Goal: Task Accomplishment & Management: Manage account settings

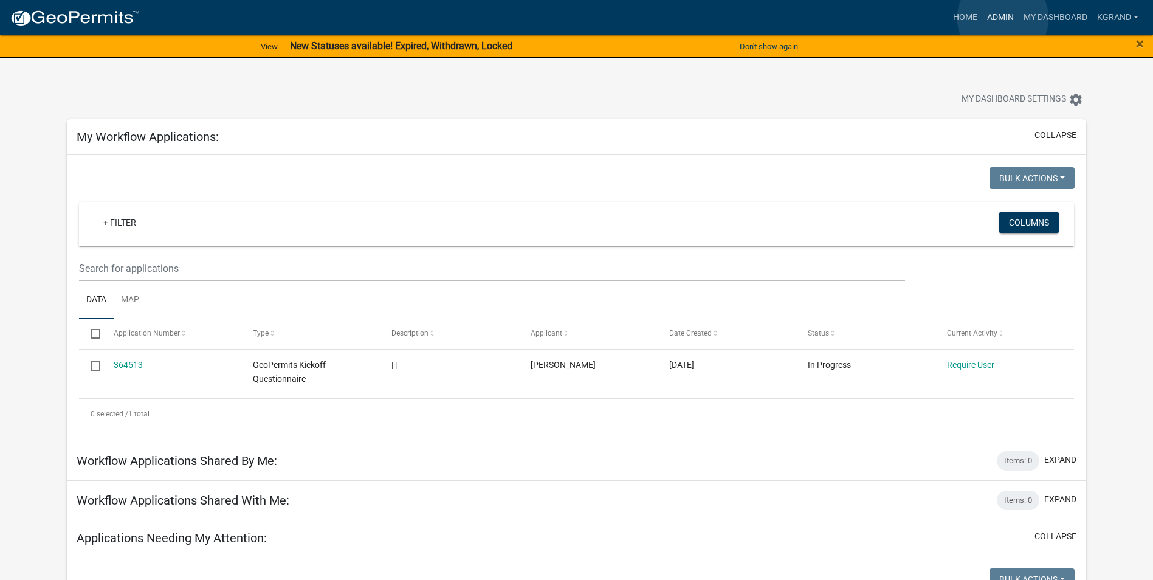
click at [1003, 18] on link "Admin" at bounding box center [1000, 17] width 36 height 23
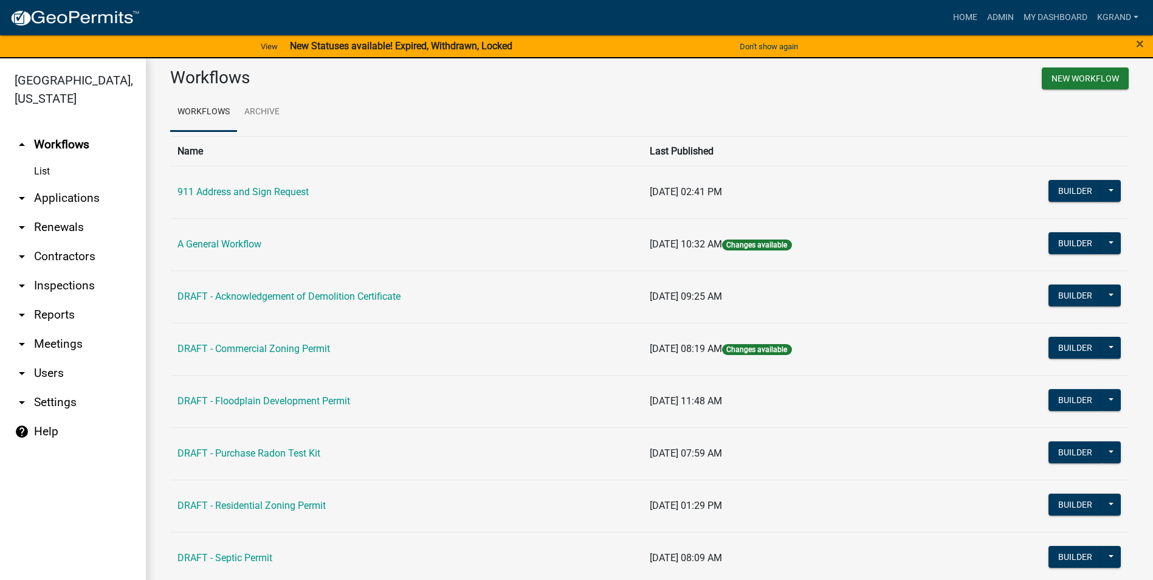
scroll to position [5, 0]
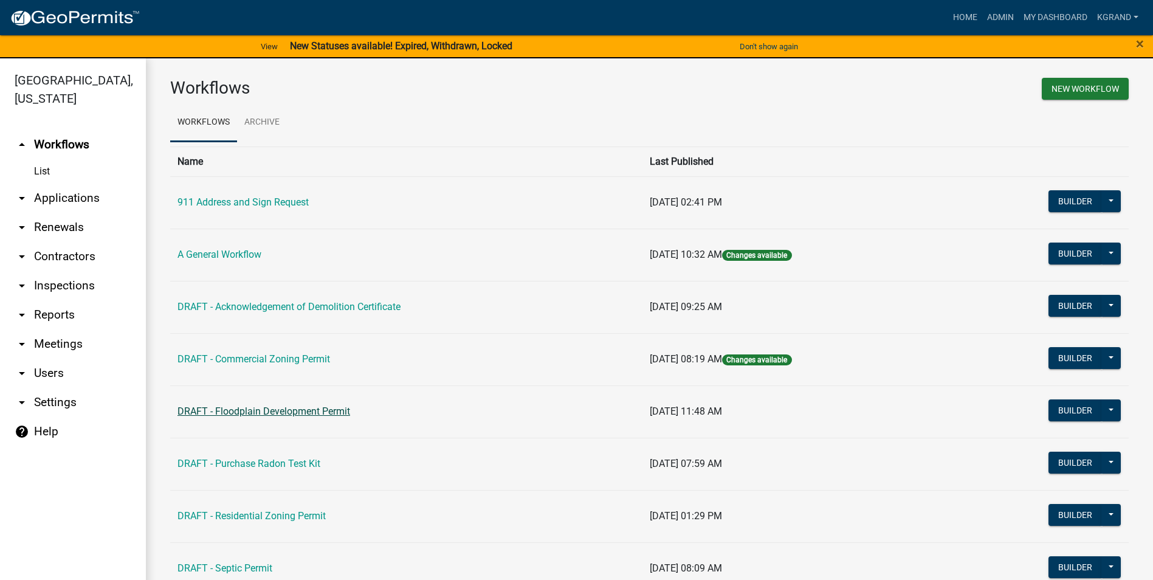
click at [255, 411] on link "DRAFT - Floodplain Development Permit" at bounding box center [263, 411] width 173 height 12
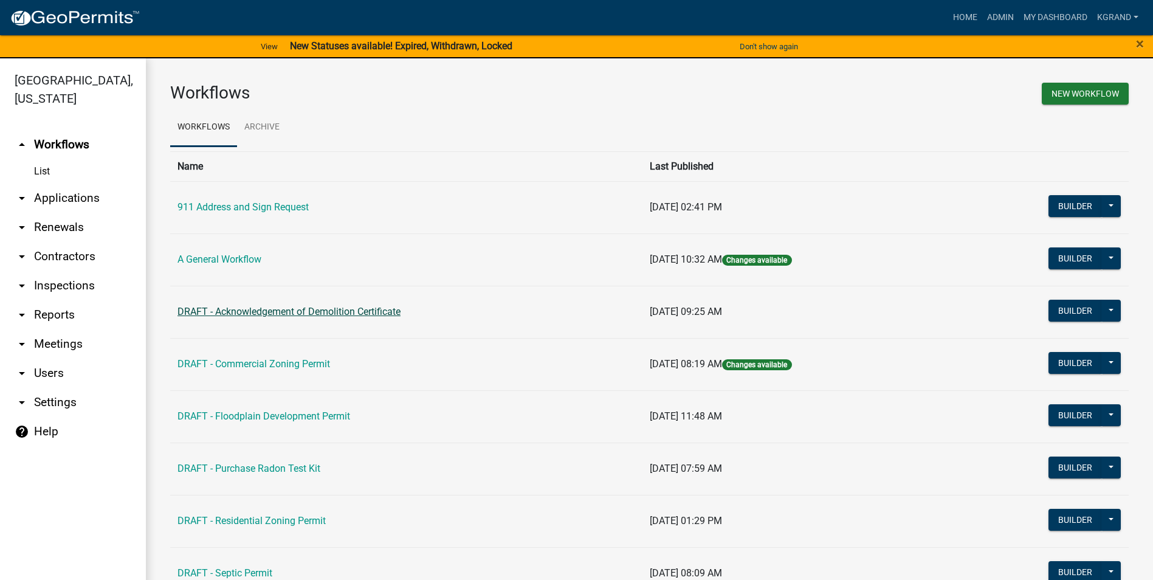
click at [230, 310] on link "DRAFT - Acknowledgement of Demolition Certificate" at bounding box center [288, 312] width 223 height 12
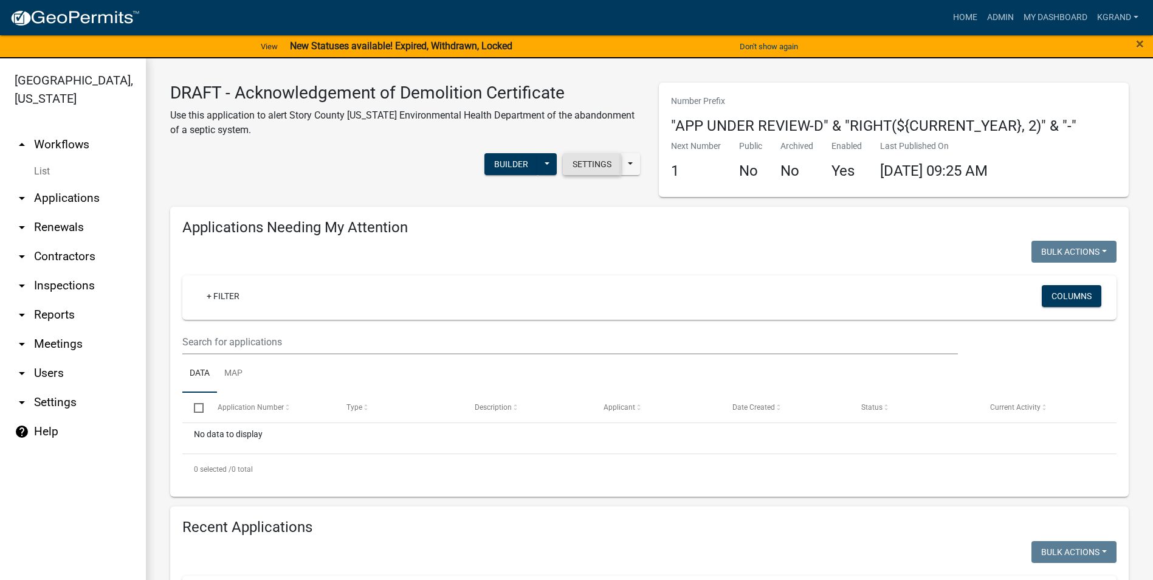
click at [571, 159] on button "Settings" at bounding box center [592, 164] width 58 height 22
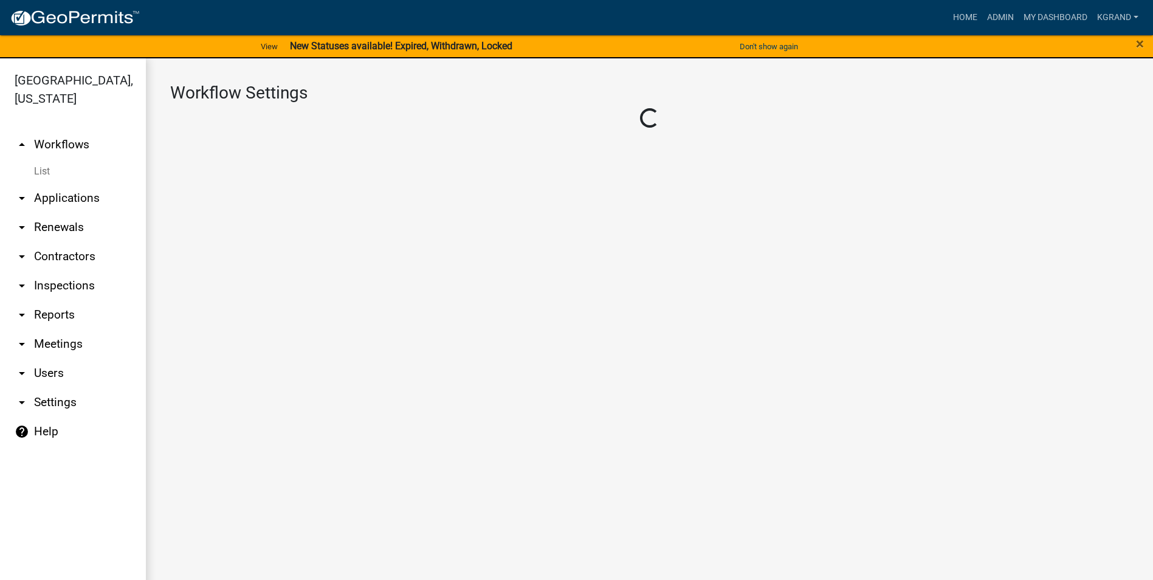
select select "1"
select select "2fdccdfa-7728-4211-88ce-e4301666c427"
select select "e0919c0a-b951-4248-9421-bdfc3fc6a9ad"
select select "3"
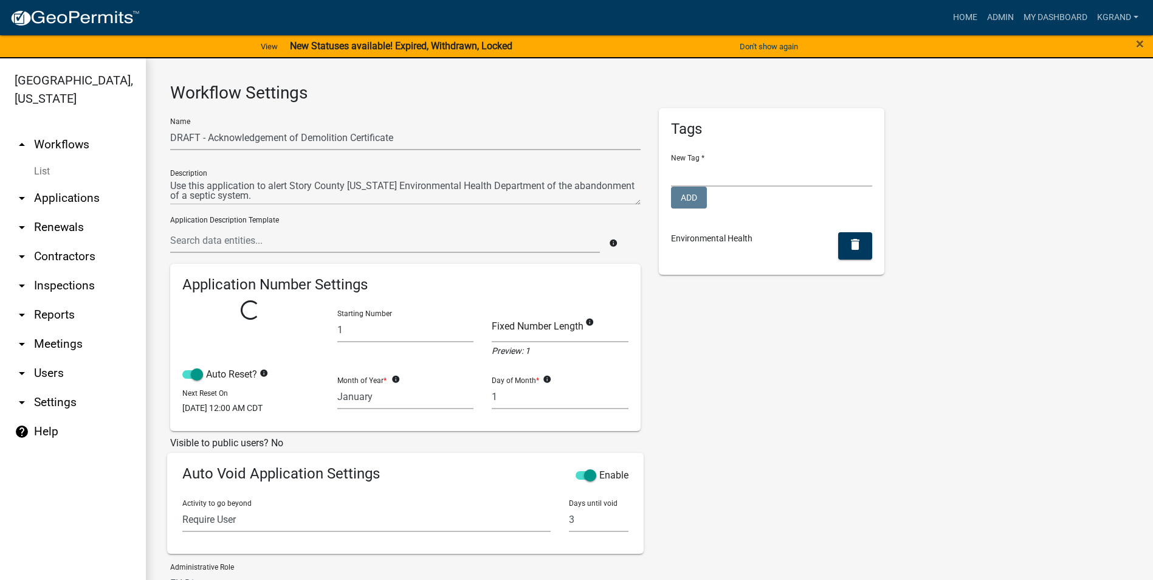
select select
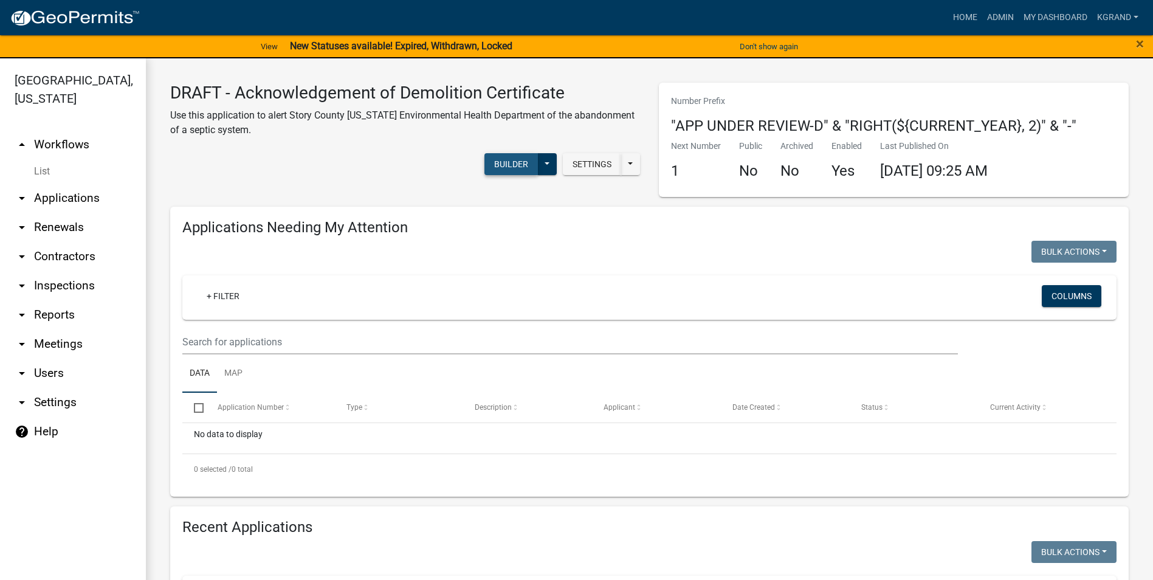
click at [512, 159] on button "Builder" at bounding box center [510, 164] width 53 height 22
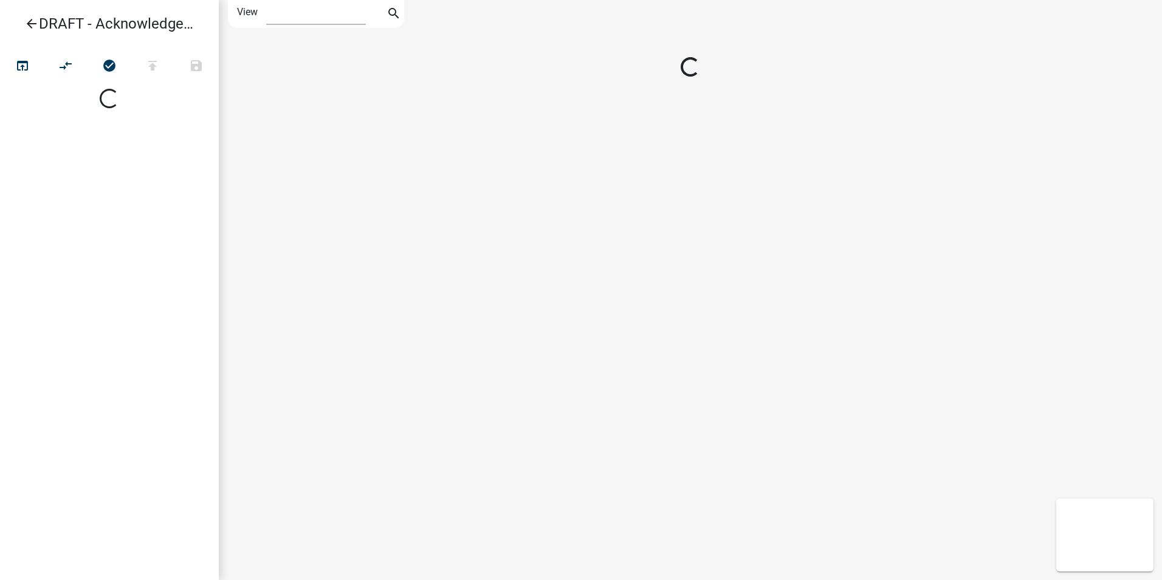
select select "1"
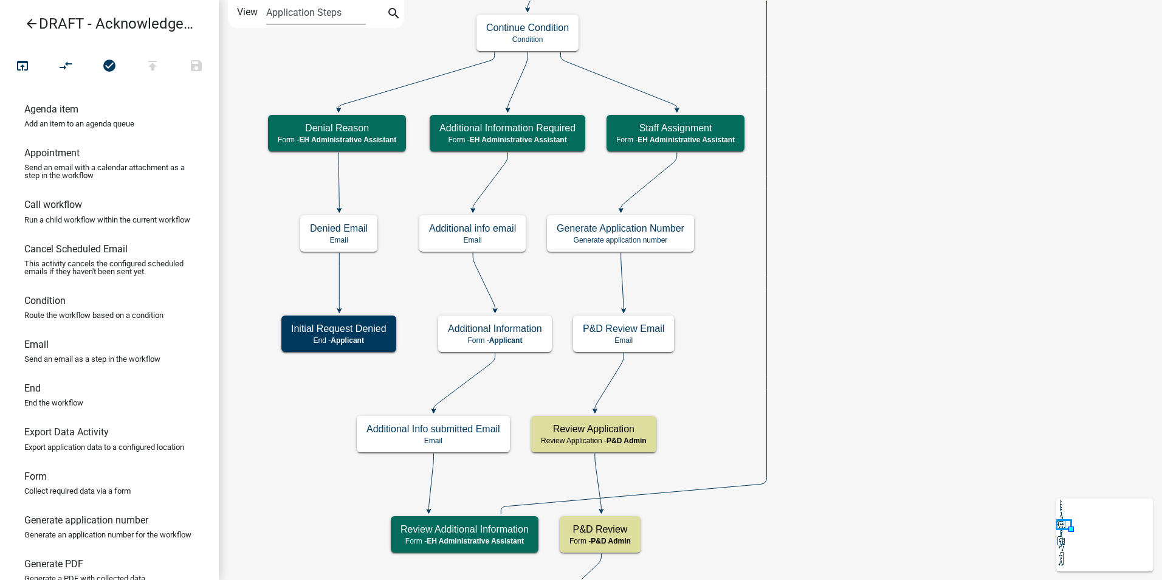
click at [665, 231] on h5 "Generate Application Number" at bounding box center [621, 228] width 128 height 12
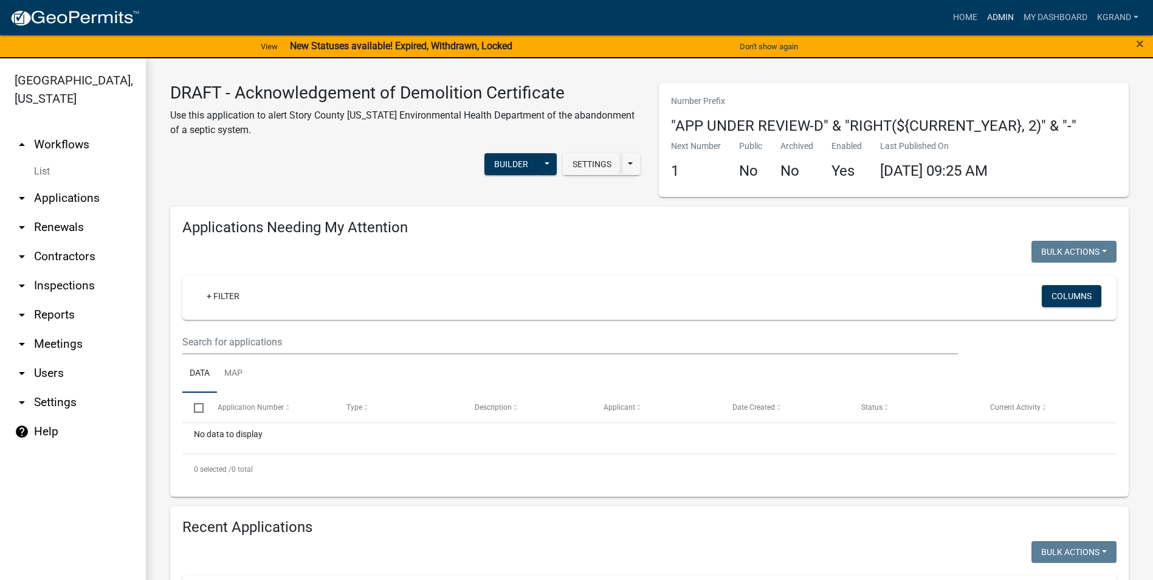
click at [1002, 26] on link "Admin" at bounding box center [1000, 17] width 36 height 23
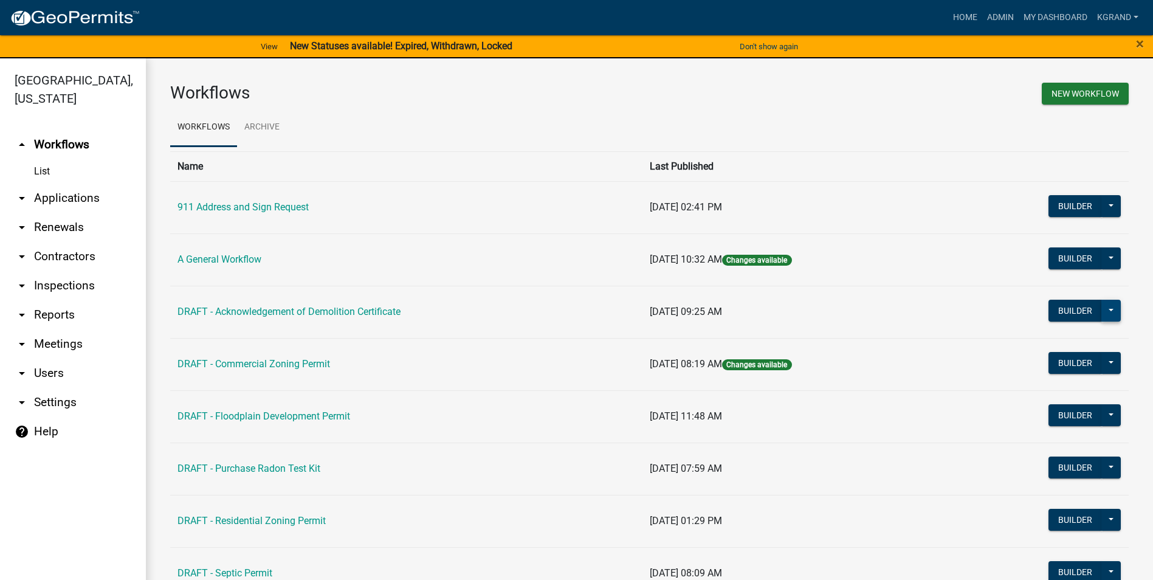
click at [1101, 312] on button at bounding box center [1110, 311] width 19 height 22
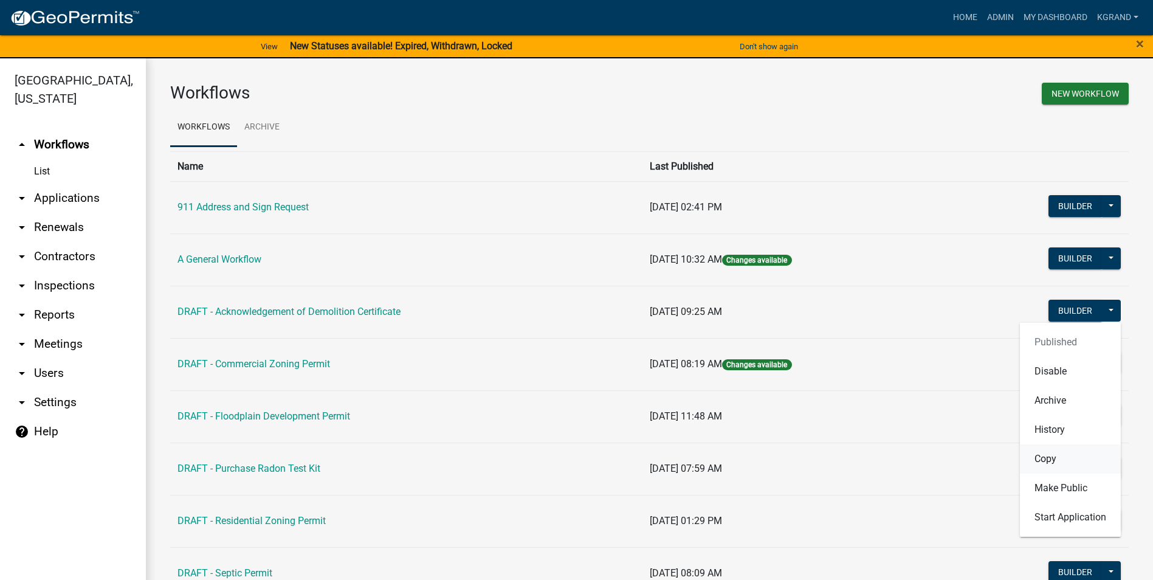
click at [1033, 462] on button "Copy" at bounding box center [1070, 458] width 101 height 29
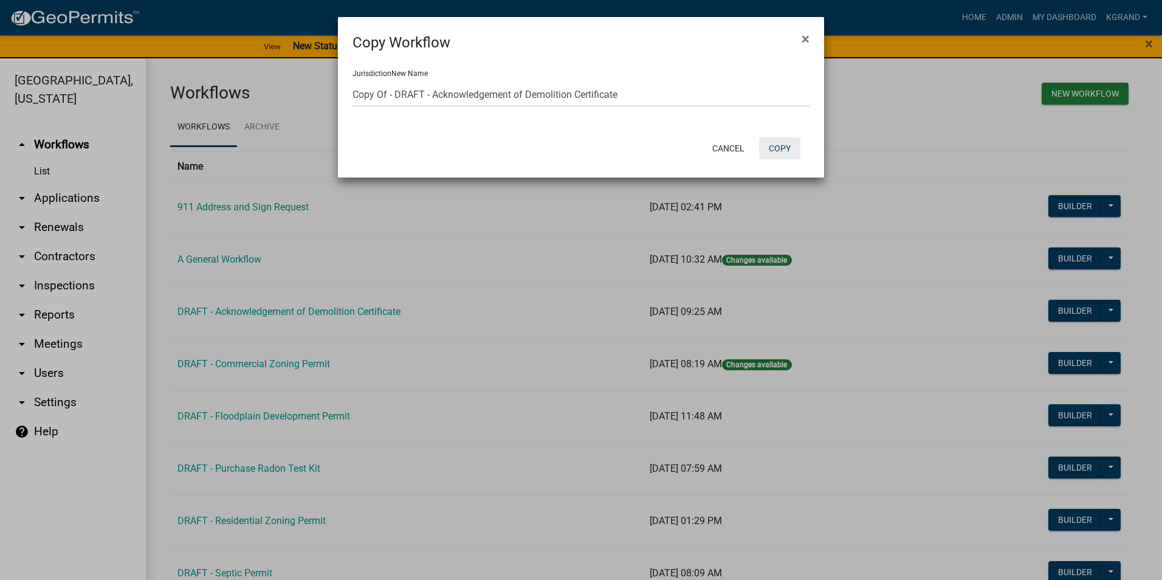
click at [768, 153] on button "Copy" at bounding box center [779, 148] width 41 height 22
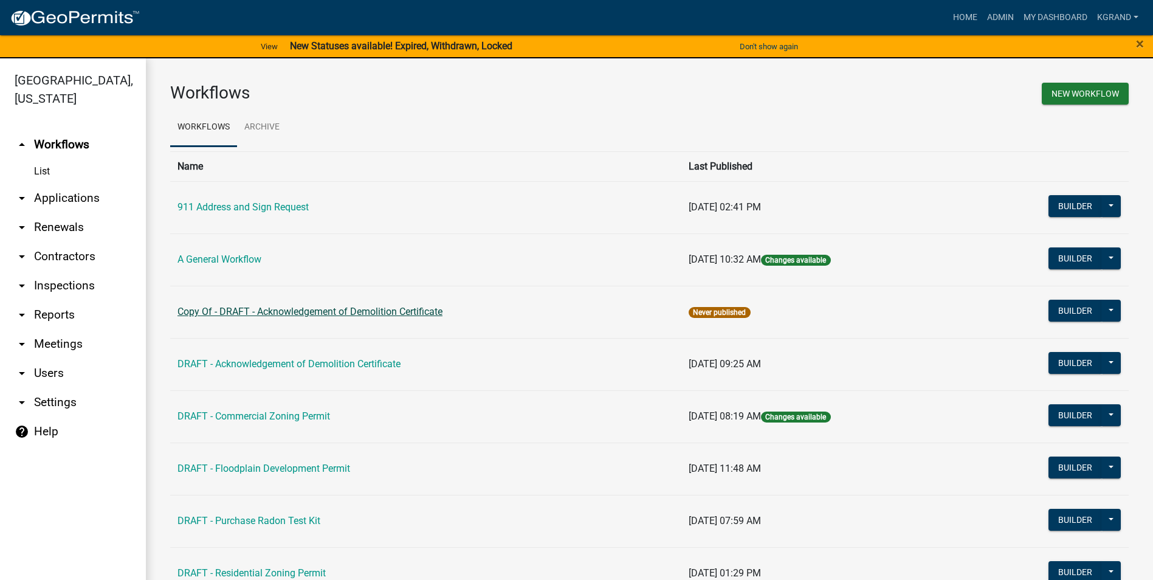
click at [307, 310] on link "Copy Of - DRAFT - Acknowledgement of Demolition Certificate" at bounding box center [309, 312] width 265 height 12
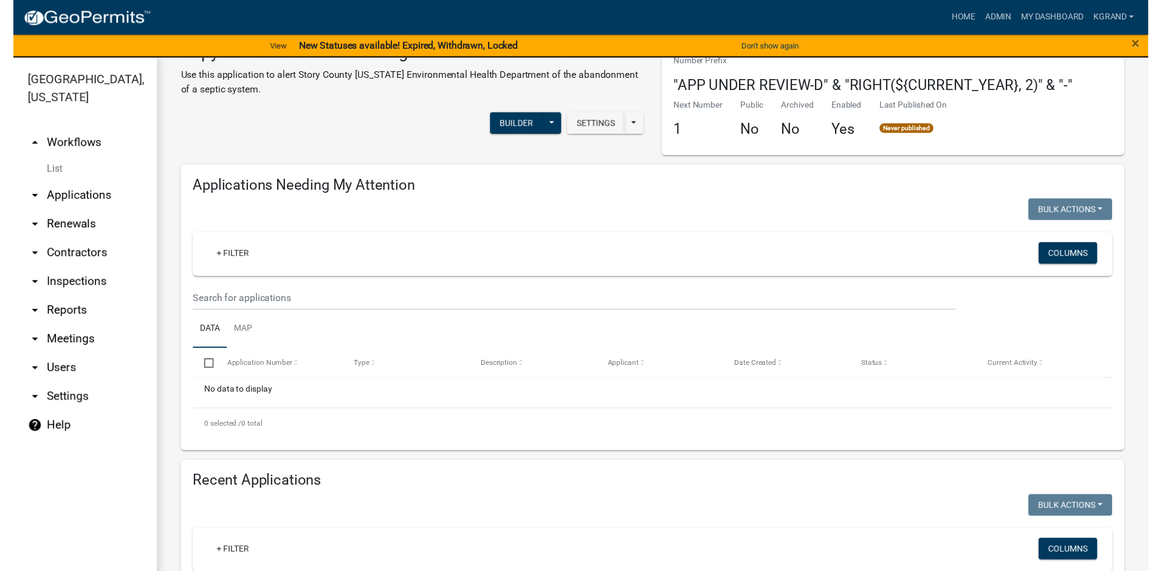
scroll to position [61, 0]
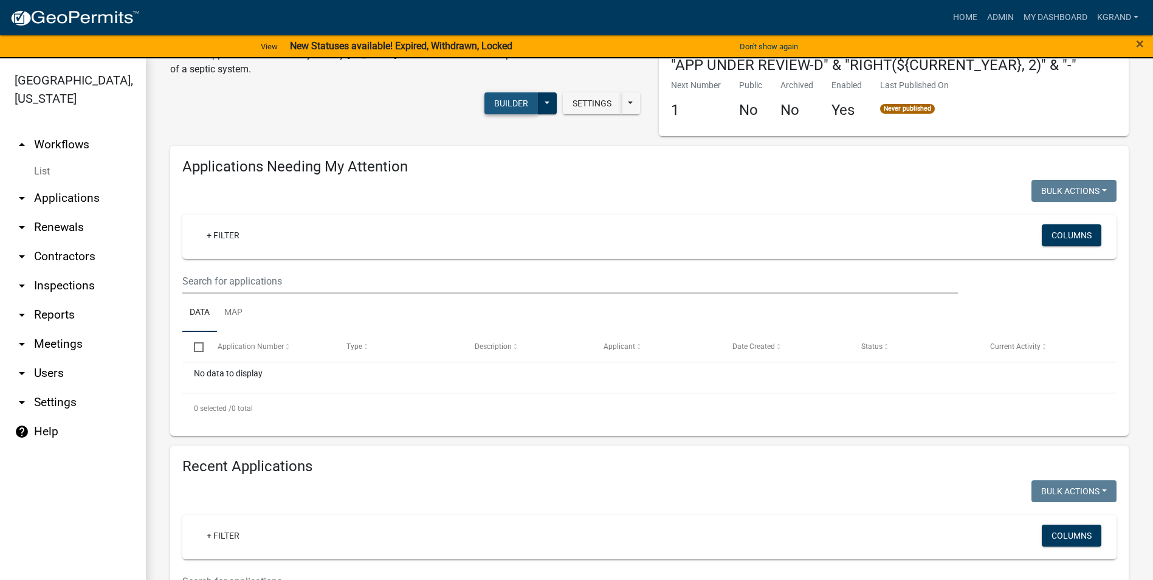
click at [503, 114] on button "Builder" at bounding box center [510, 103] width 53 height 22
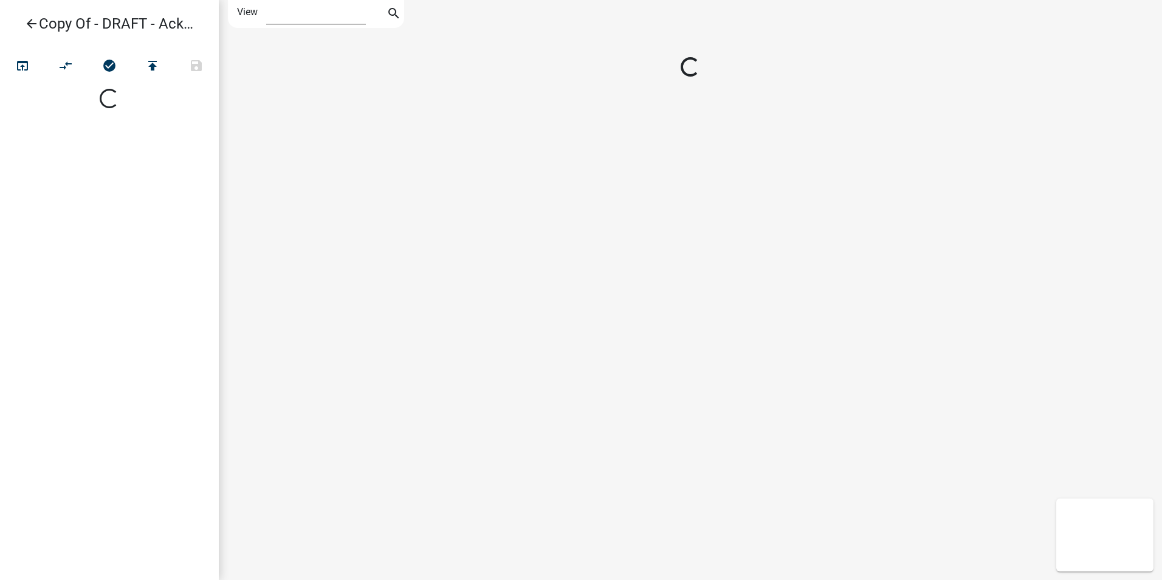
select select "1"
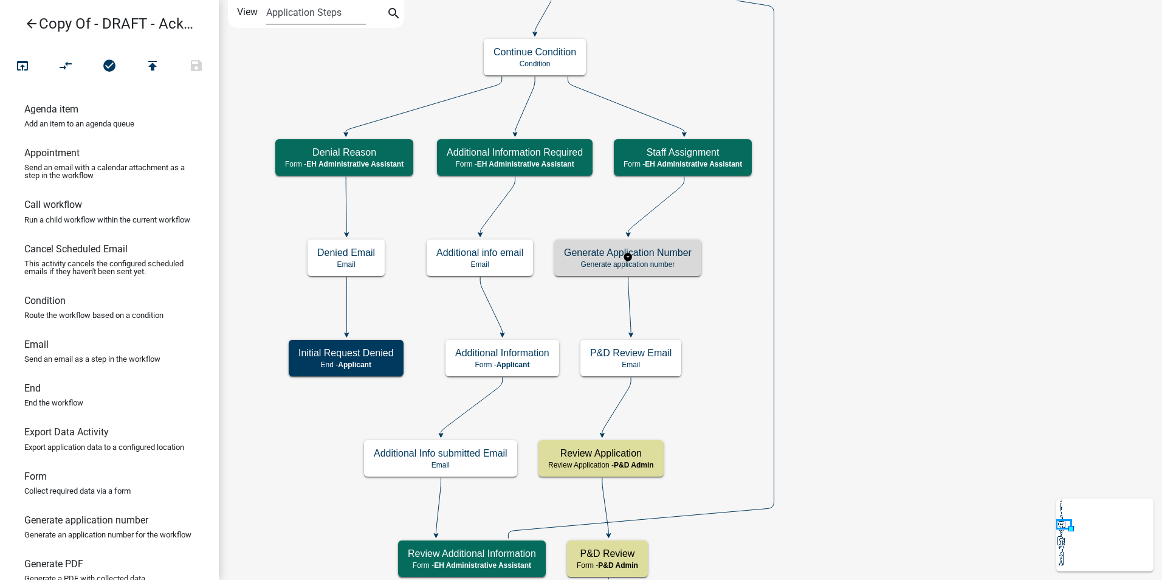
click at [670, 270] on div "Generate Application Number Generate application number" at bounding box center [627, 257] width 147 height 36
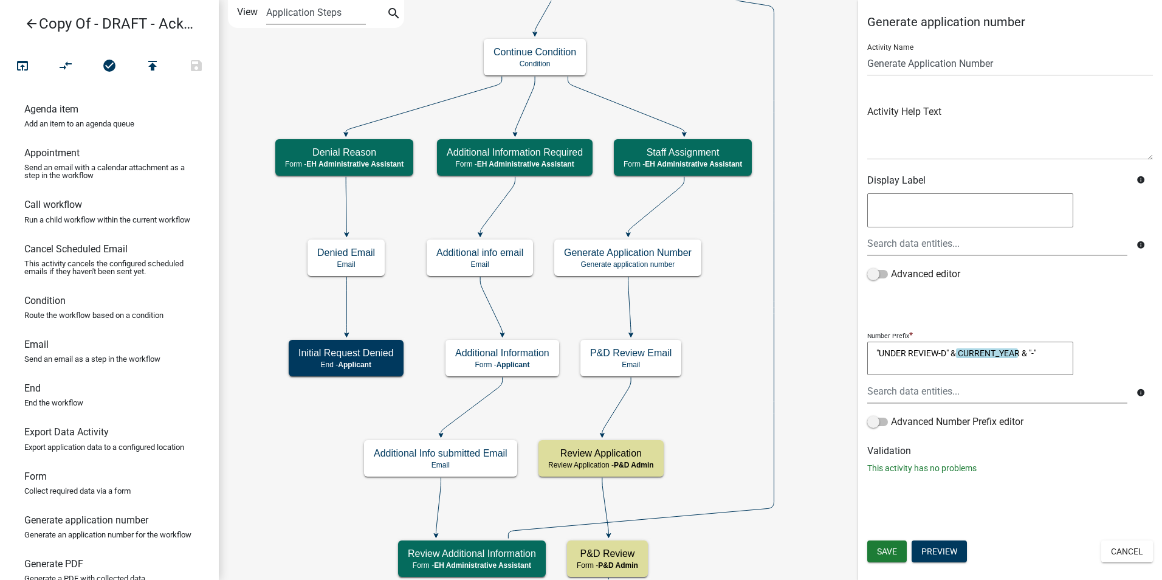
click at [1142, 394] on icon "info" at bounding box center [1140, 392] width 9 height 9
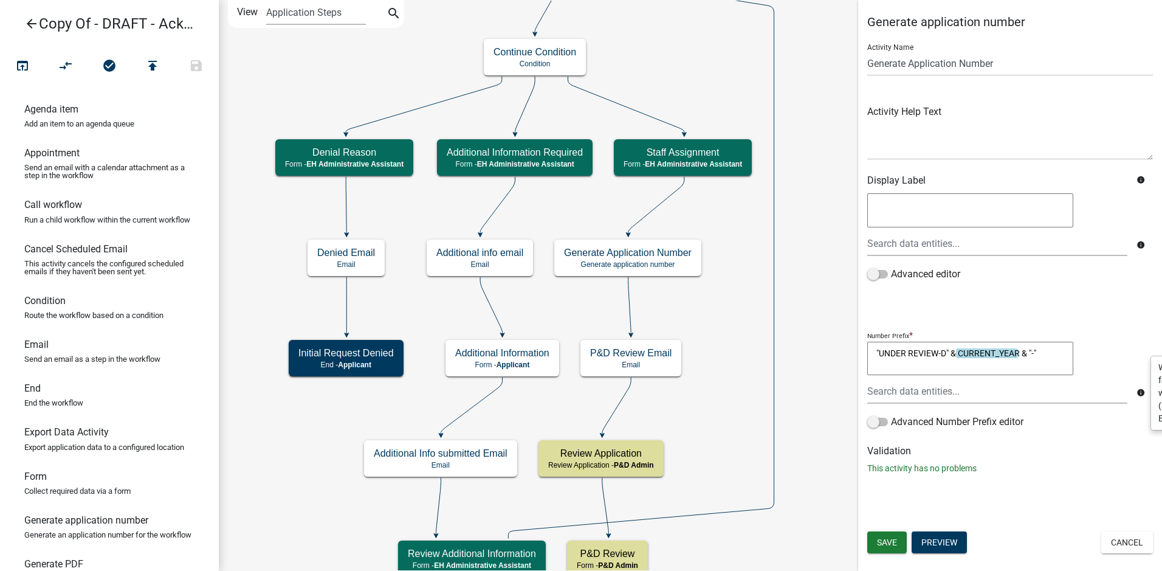
click at [1138, 393] on icon "info" at bounding box center [1140, 392] width 9 height 9
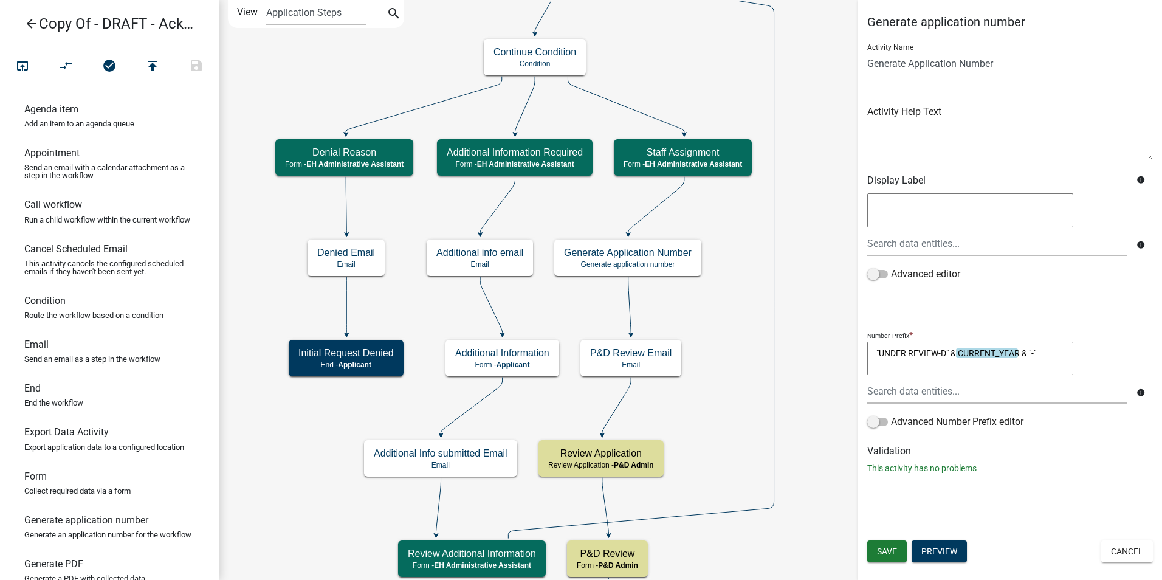
click at [1138, 393] on icon "info" at bounding box center [1140, 392] width 9 height 9
